Goal: Check status: Check status

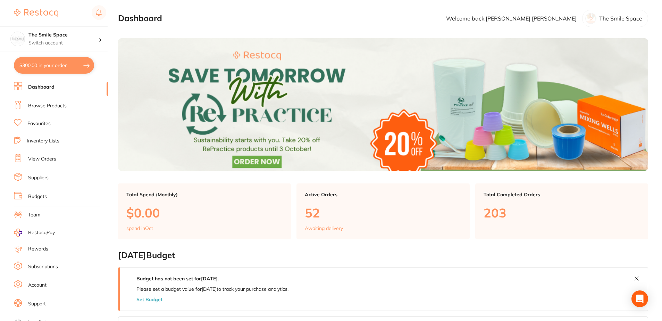
click at [47, 162] on link "View Orders" at bounding box center [42, 159] width 28 height 7
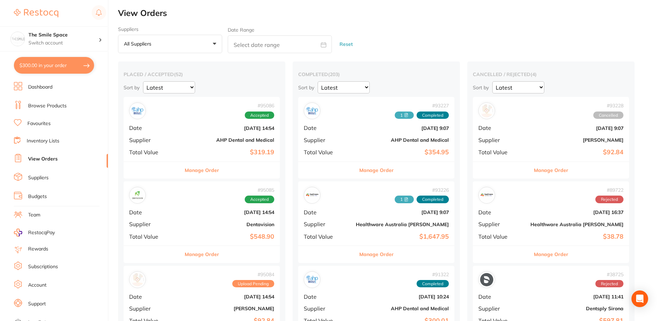
click at [196, 52] on button "All suppliers +0" at bounding box center [170, 44] width 104 height 19
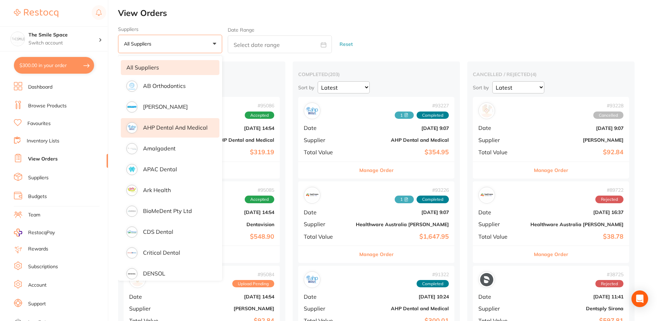
click at [183, 134] on li "AHP Dental and Medical" at bounding box center [170, 127] width 99 height 19
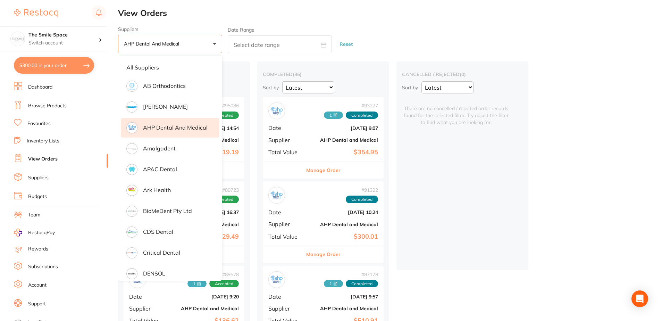
drag, startPoint x: 599, startPoint y: 128, endPoint x: 595, endPoint y: 128, distance: 3.8
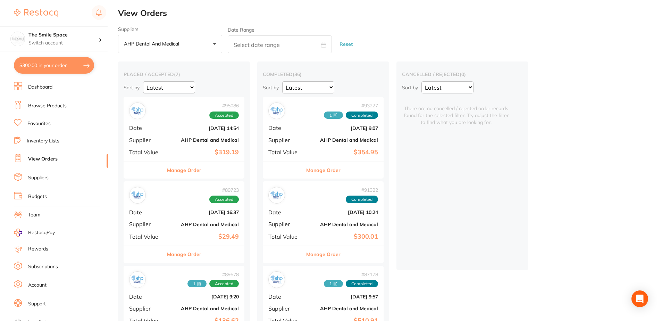
click at [217, 158] on div "# 95086 Accepted Date [DATE] 14:54 Supplier AHP Dental and Medical Total Value …" at bounding box center [184, 129] width 121 height 64
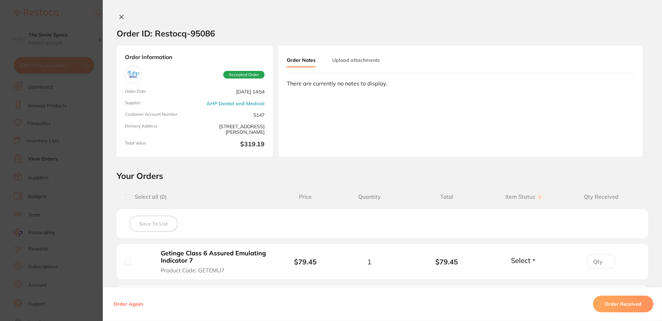
click at [363, 60] on button "Upload attachments" at bounding box center [356, 60] width 48 height 12
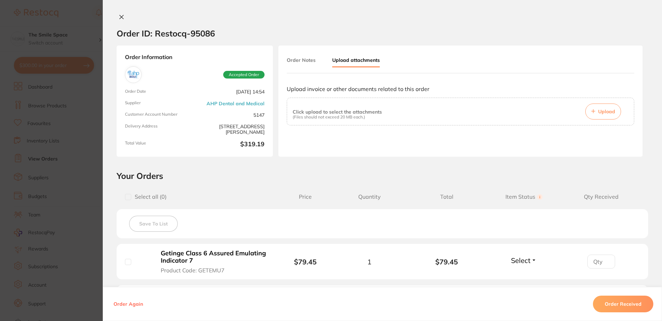
click at [583, 117] on div "Click upload to select the attachments (Files should not exceed 20 MB each.) Up…" at bounding box center [461, 111] width 336 height 16
click at [593, 114] on button "Upload" at bounding box center [603, 111] width 36 height 16
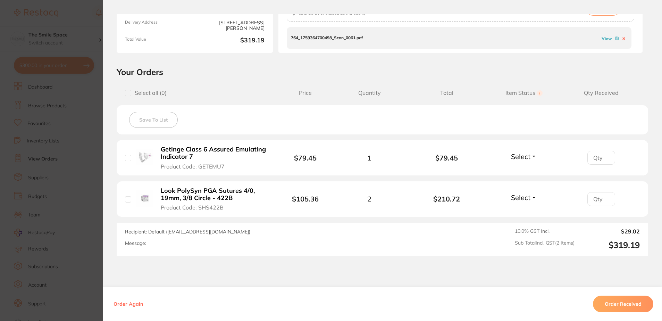
scroll to position [104, 0]
type input "1"
click at [604, 156] on input "1" at bounding box center [601, 157] width 28 height 14
click at [605, 197] on input "1" at bounding box center [601, 199] width 28 height 14
type input "2"
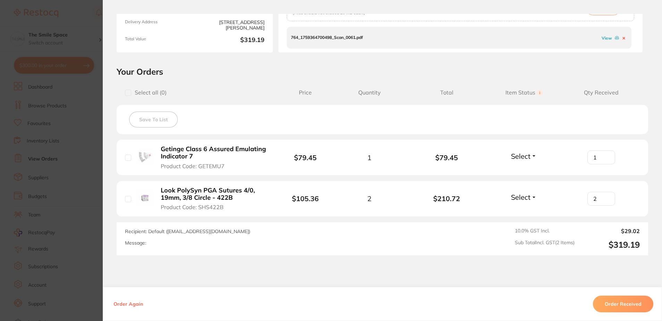
click at [605, 197] on input "2" at bounding box center [601, 199] width 28 height 14
click at [641, 176] on ul "Getinge Class 6 Assured Emulating Indicator 7 Product Code: GETEMU7 $79.45 1 $7…" at bounding box center [382, 178] width 531 height 77
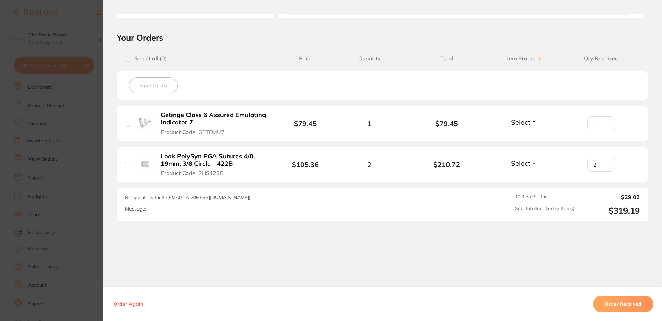
scroll to position [139, 0]
click at [126, 124] on input "checkbox" at bounding box center [128, 123] width 6 height 6
checkbox input "true"
click at [126, 166] on input "checkbox" at bounding box center [128, 164] width 6 height 6
checkbox input "true"
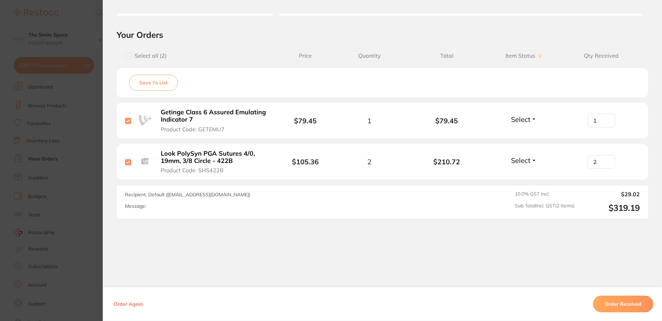
scroll to position [142, 0]
click at [535, 119] on button "Select" at bounding box center [524, 118] width 30 height 9
click at [524, 134] on span "Received" at bounding box center [524, 133] width 18 height 5
click at [521, 154] on li "Look PolySyn PGA Sutures 4/0, 19mm, 3/8 Circle - 422B Product Code: SHS422B $10…" at bounding box center [382, 161] width 531 height 36
click at [521, 155] on span "Select" at bounding box center [520, 159] width 19 height 9
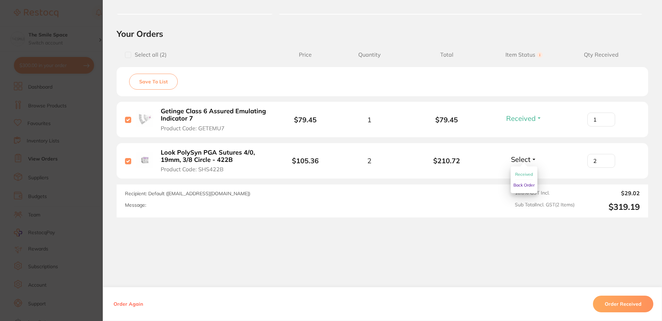
click at [525, 177] on span "Received" at bounding box center [524, 173] width 18 height 5
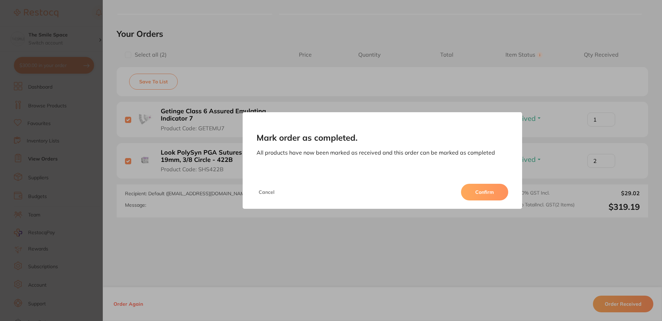
click at [496, 188] on button "Confirm" at bounding box center [484, 192] width 47 height 17
